Goal: Task Accomplishment & Management: Use online tool/utility

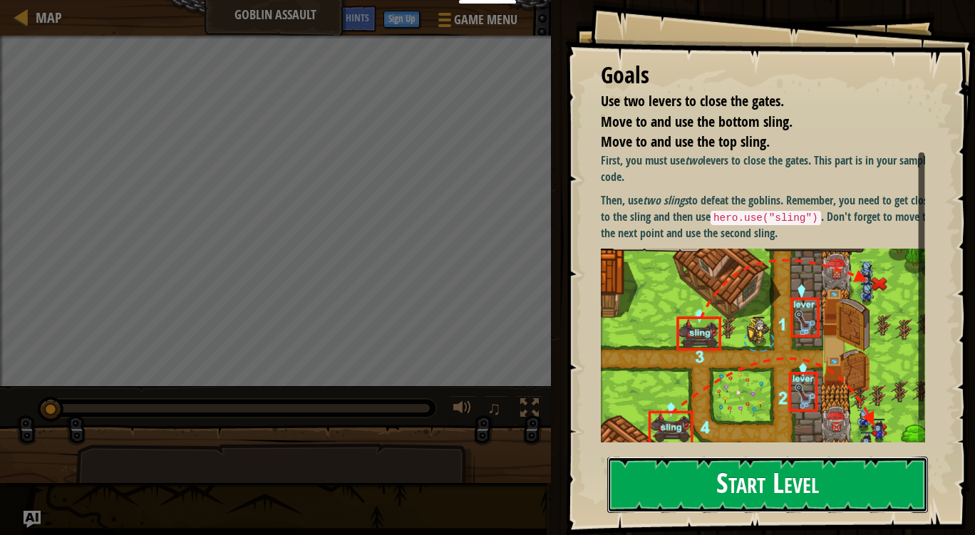
click at [812, 490] on button "Start Level" at bounding box center [767, 485] width 321 height 56
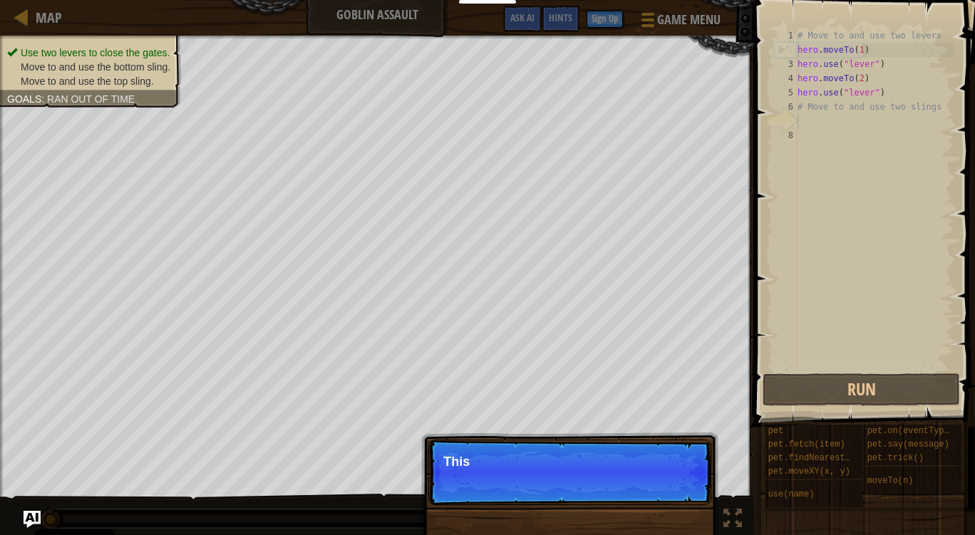
click at [643, 494] on div "Skip (esc) Continue This" at bounding box center [569, 545] width 297 height 211
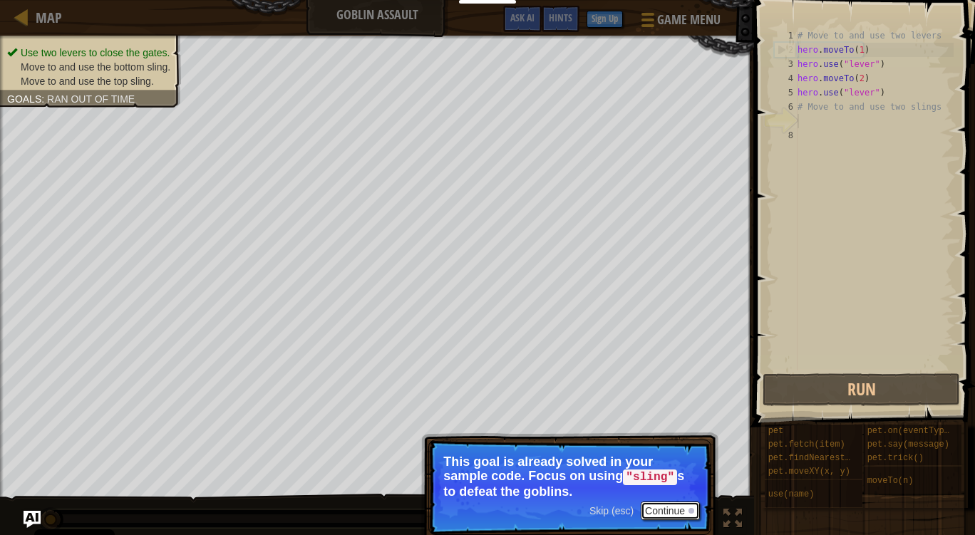
click at [646, 516] on button "Continue" at bounding box center [670, 511] width 59 height 19
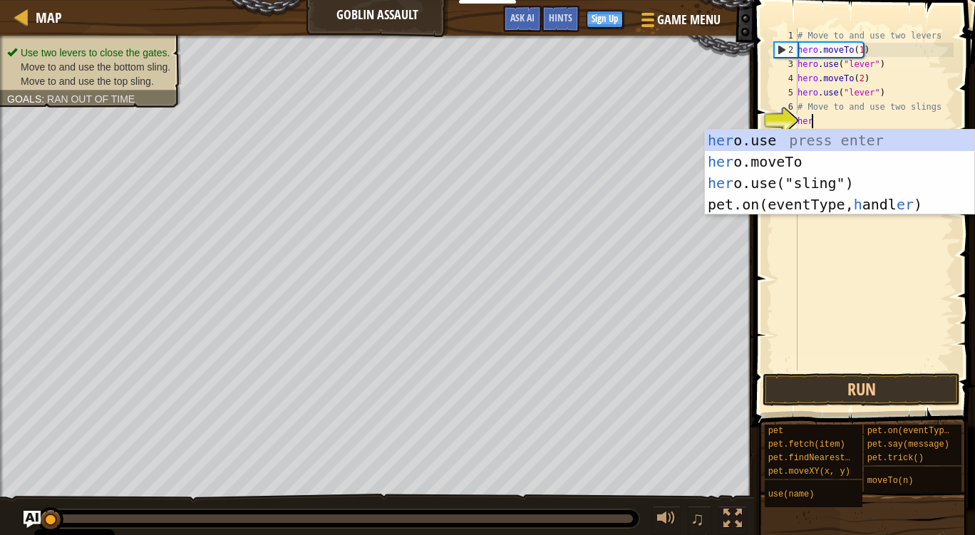
scroll to position [6, 1]
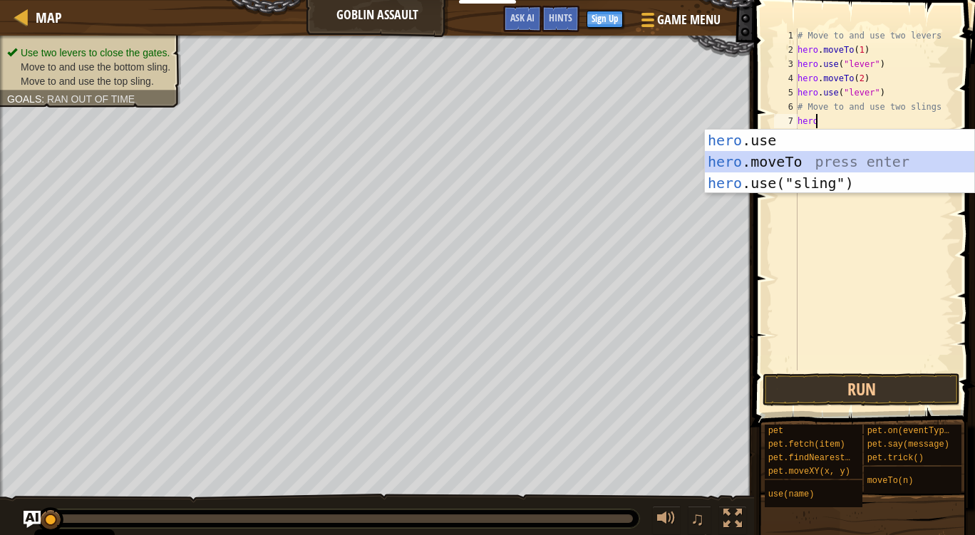
click at [774, 155] on div "hero .use press enter hero .moveTo press enter hero .use("sling") press enter" at bounding box center [839, 183] width 269 height 107
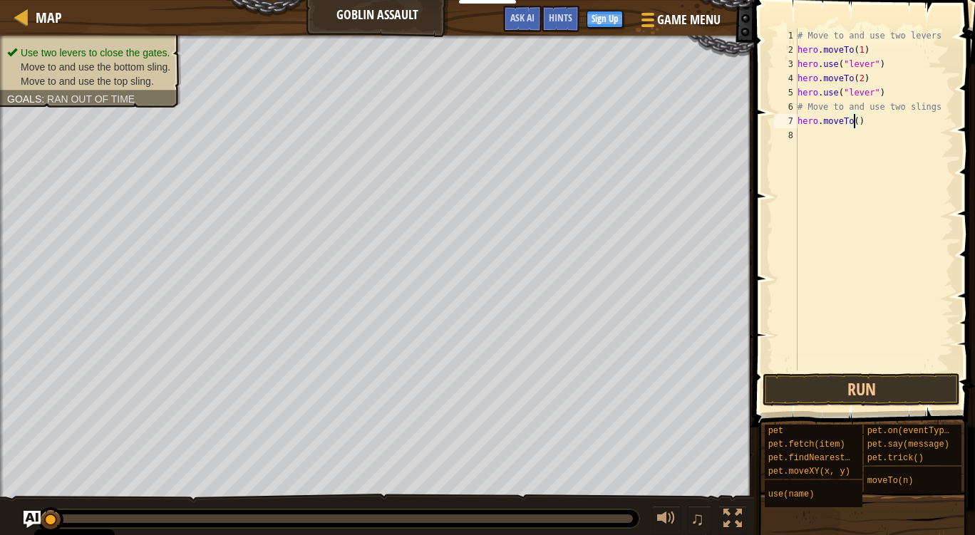
type textarea "hero.moveTo(4)"
click at [807, 136] on div "# Move to and use two levers hero . moveTo ( 1 ) hero . use ( "lever" ) hero . …" at bounding box center [874, 214] width 159 height 371
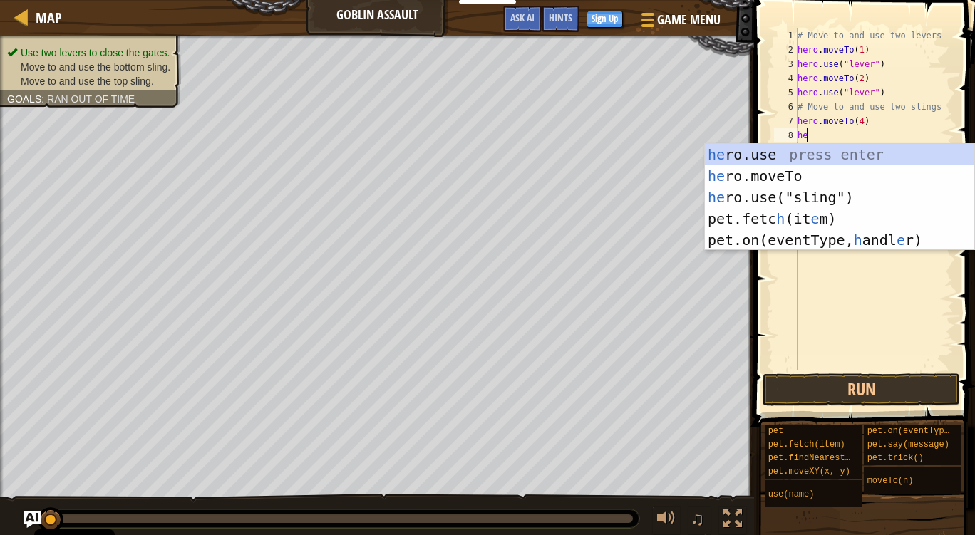
scroll to position [6, 0]
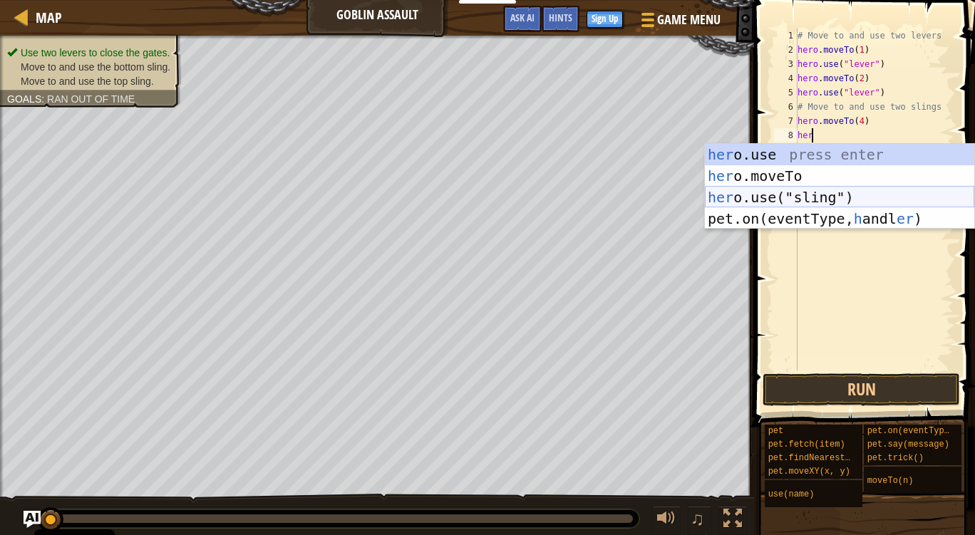
click at [828, 194] on div "her o.use press enter her o.moveTo press enter her o.use("sling") press enter p…" at bounding box center [839, 208] width 269 height 128
type textarea "hero.use("sling")"
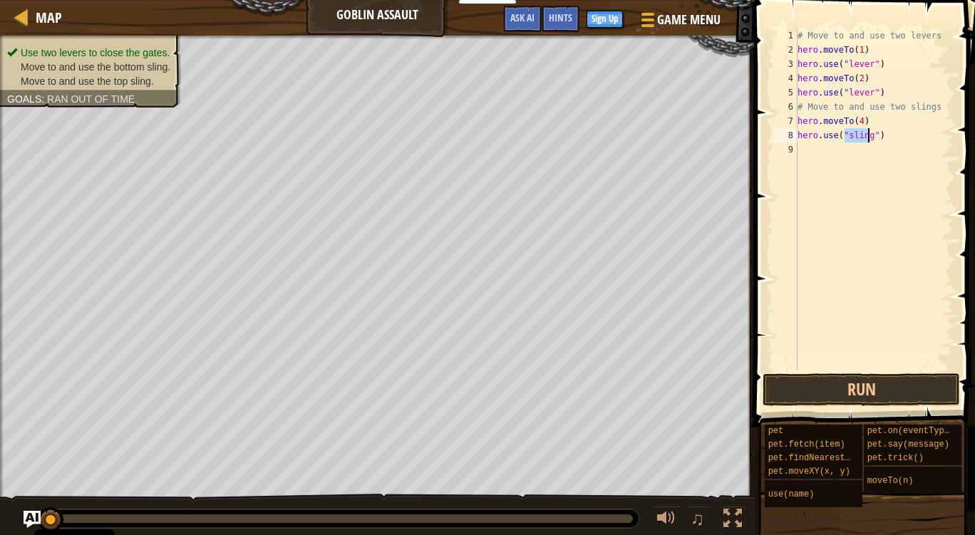
click at [805, 155] on div "# Move to and use two levers hero . moveTo ( 1 ) hero . use ( "lever" ) hero . …" at bounding box center [874, 214] width 159 height 371
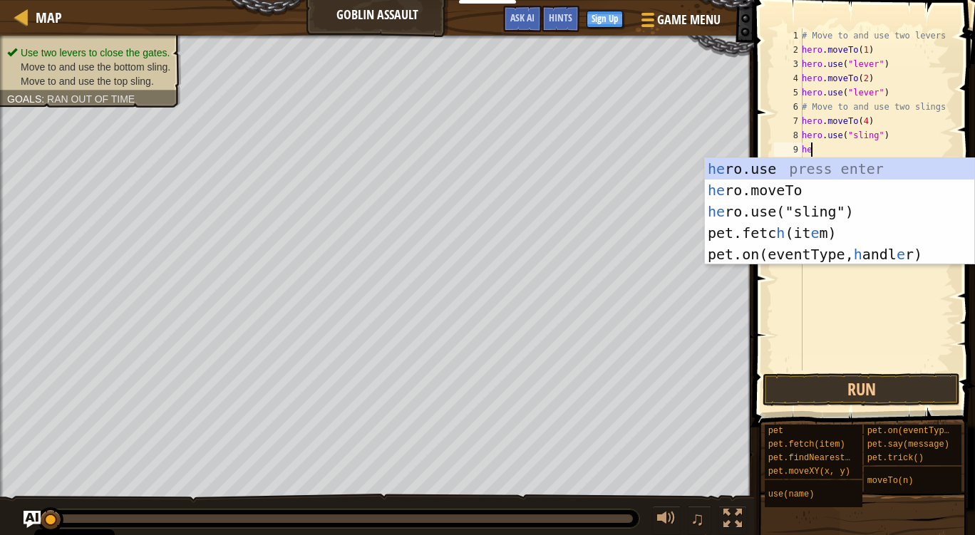
scroll to position [6, 1]
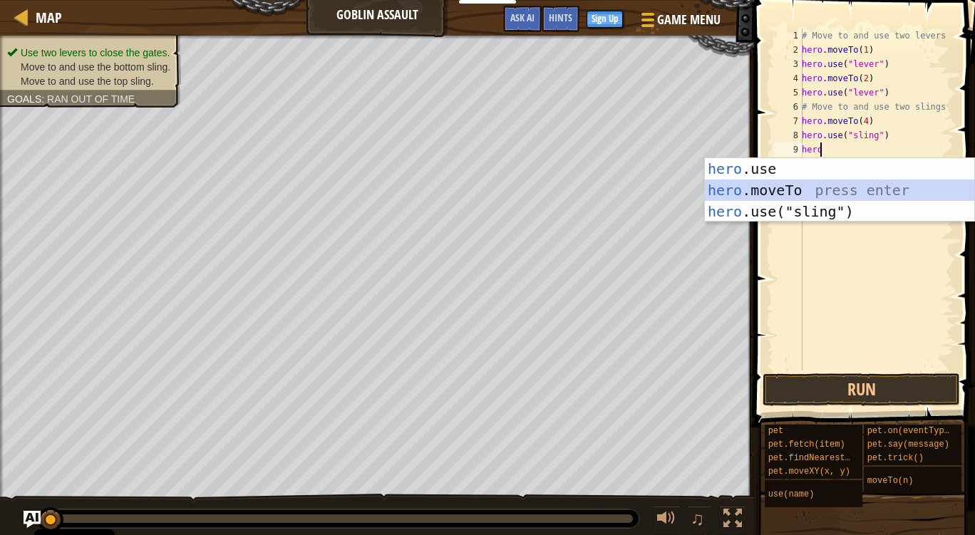
click at [791, 190] on div "hero .use press enter hero .moveTo press enter hero .use("sling") press enter" at bounding box center [839, 211] width 269 height 107
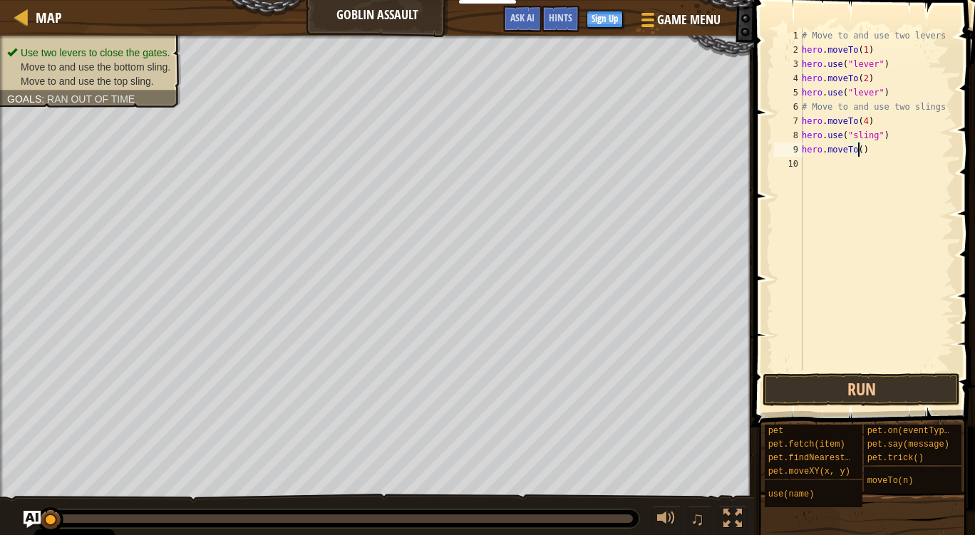
type textarea "hero.moveTo(3)"
click at [812, 164] on div "# Move to and use two levers hero . moveTo ( 1 ) hero . use ( "lever" ) hero . …" at bounding box center [876, 214] width 155 height 371
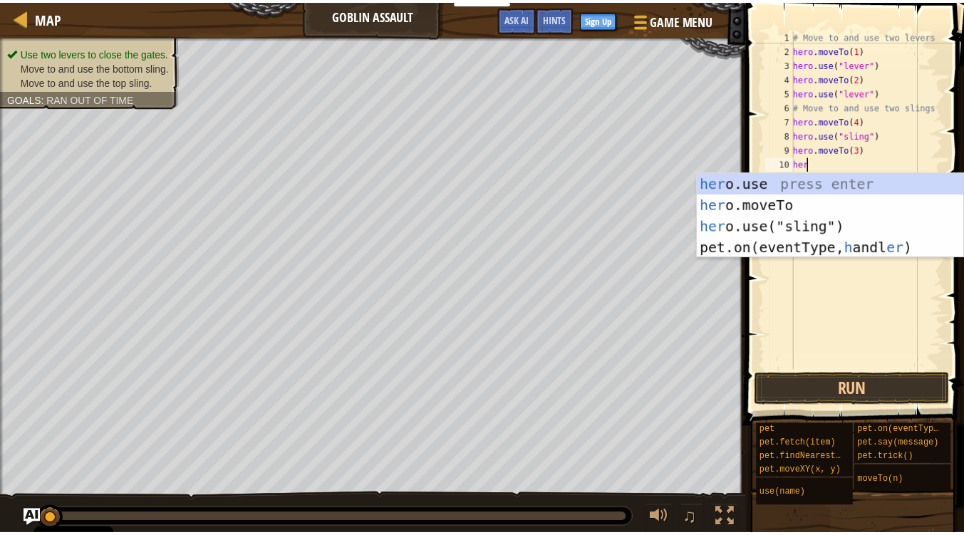
scroll to position [6, 1]
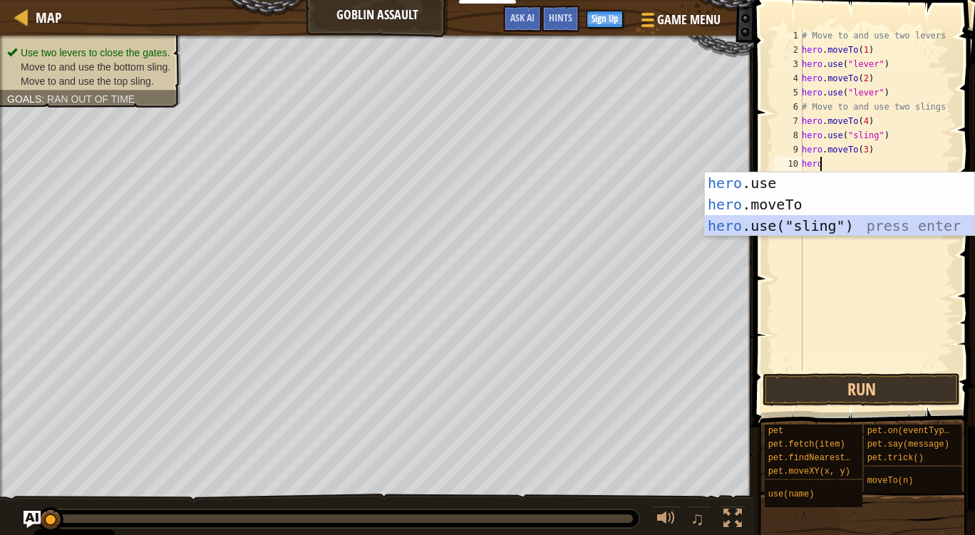
click at [783, 225] on div "hero .use press enter hero .moveTo press enter hero .use("sling") press enter" at bounding box center [839, 225] width 269 height 107
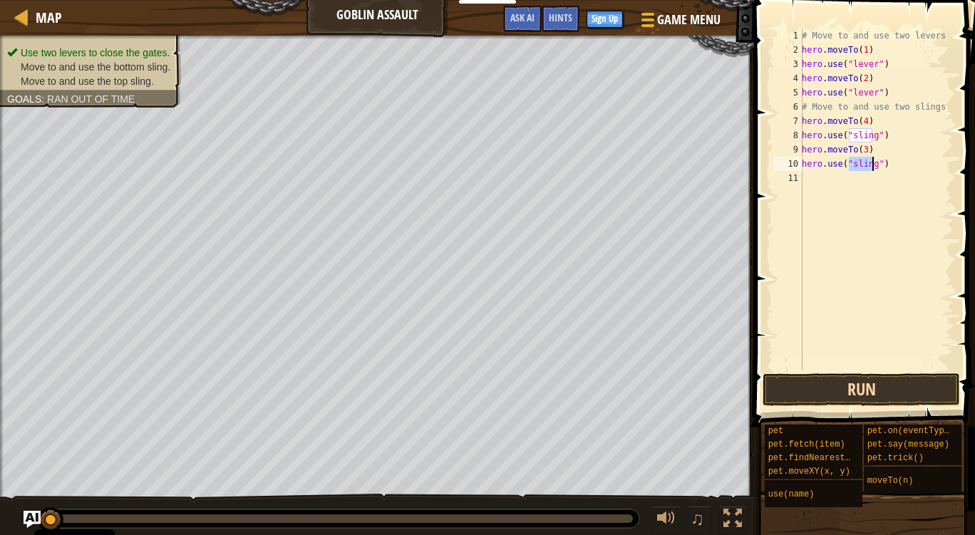
type textarea "hero.use("sling")"
click at [833, 395] on button "Run" at bounding box center [860, 389] width 197 height 33
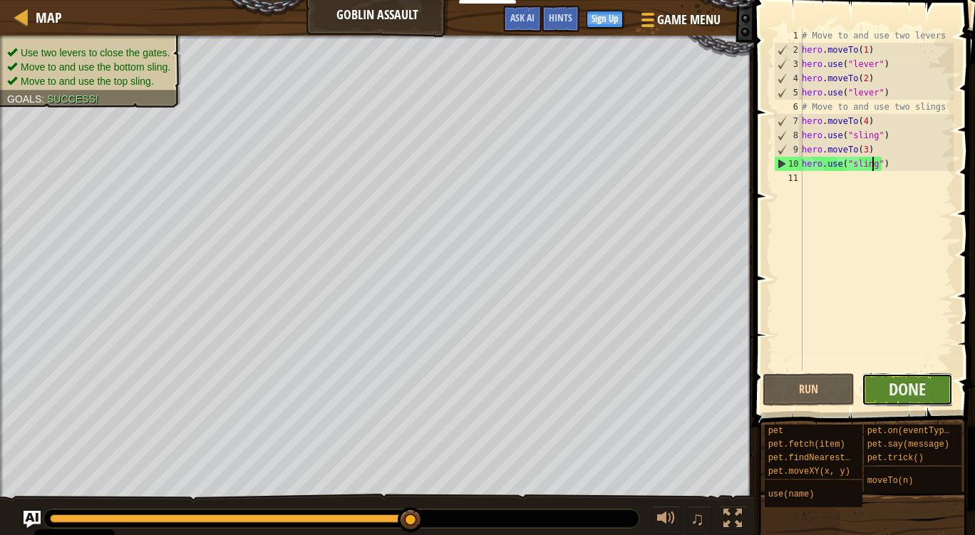
click at [932, 391] on button "Done" at bounding box center [908, 389] width 92 height 33
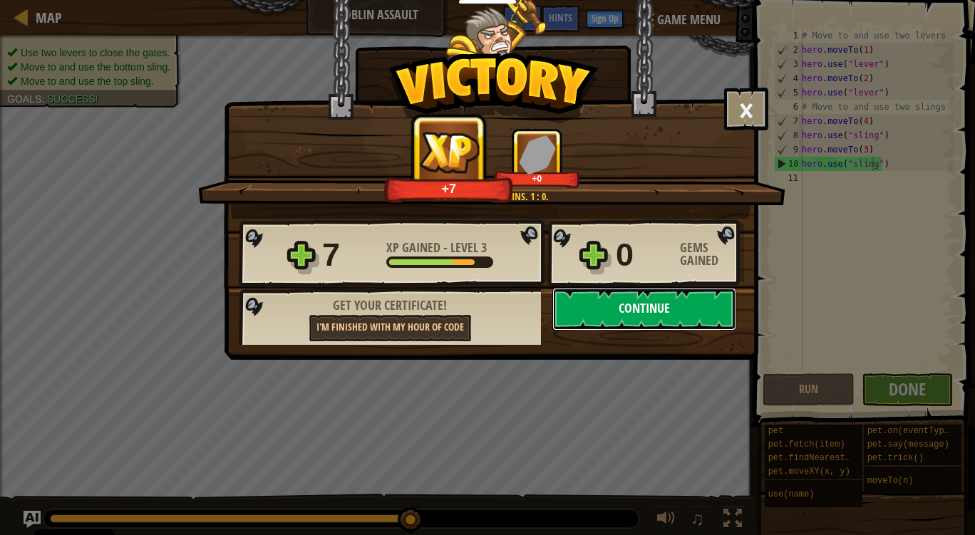
click at [664, 303] on button "Continue" at bounding box center [644, 309] width 184 height 43
